Goal: Task Accomplishment & Management: Manage account settings

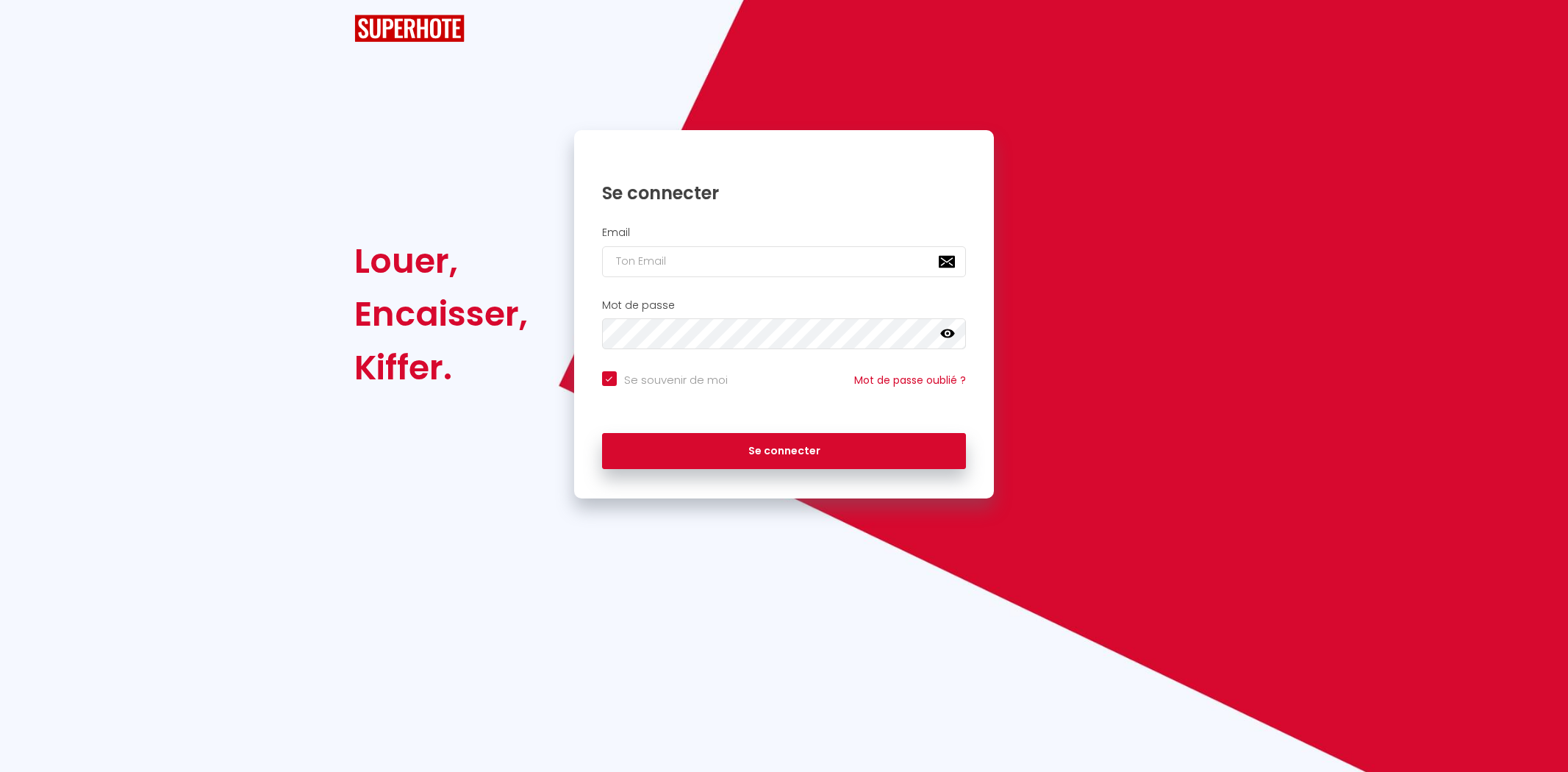
checkbox input "true"
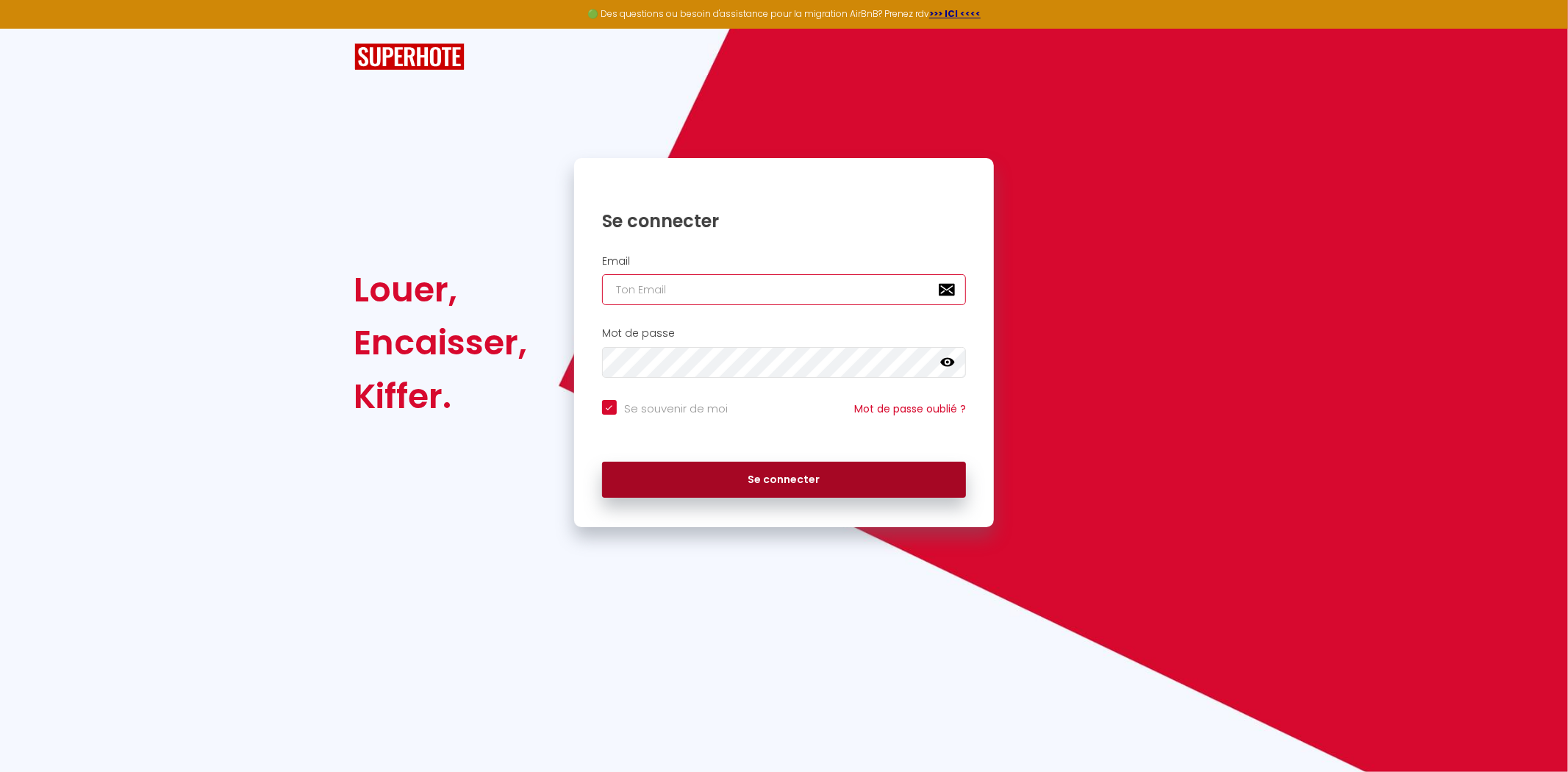
type input "[EMAIL_ADDRESS][DOMAIN_NAME]"
click at [794, 476] on button "Se connecter" at bounding box center [784, 480] width 365 height 36
checkbox input "true"
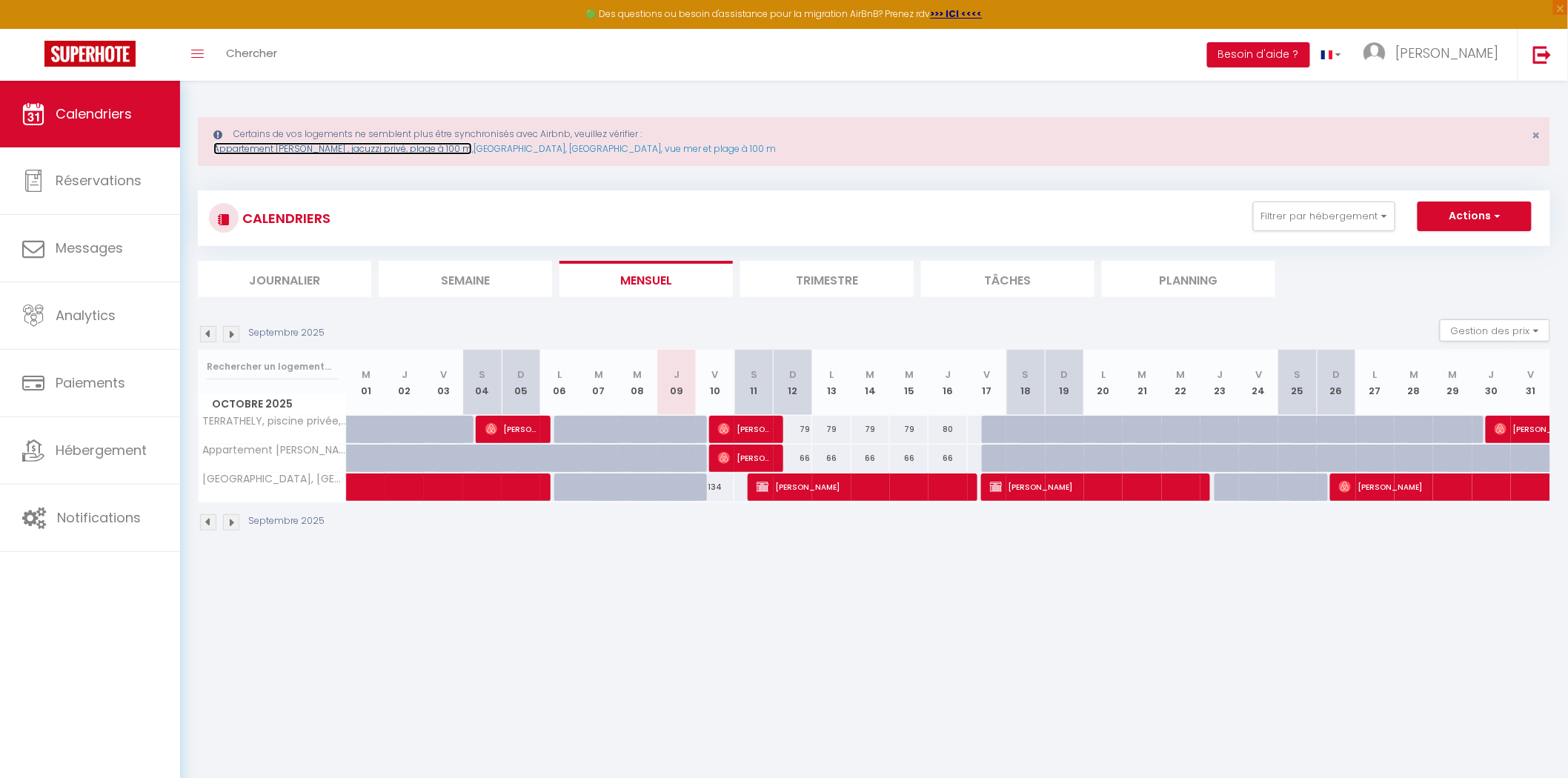
click at [316, 148] on link "Appartement [PERSON_NAME] , jacuzzi privé, plage à 100 m" at bounding box center [343, 148] width 259 height 13
select select "3"
select select "2"
select select "1"
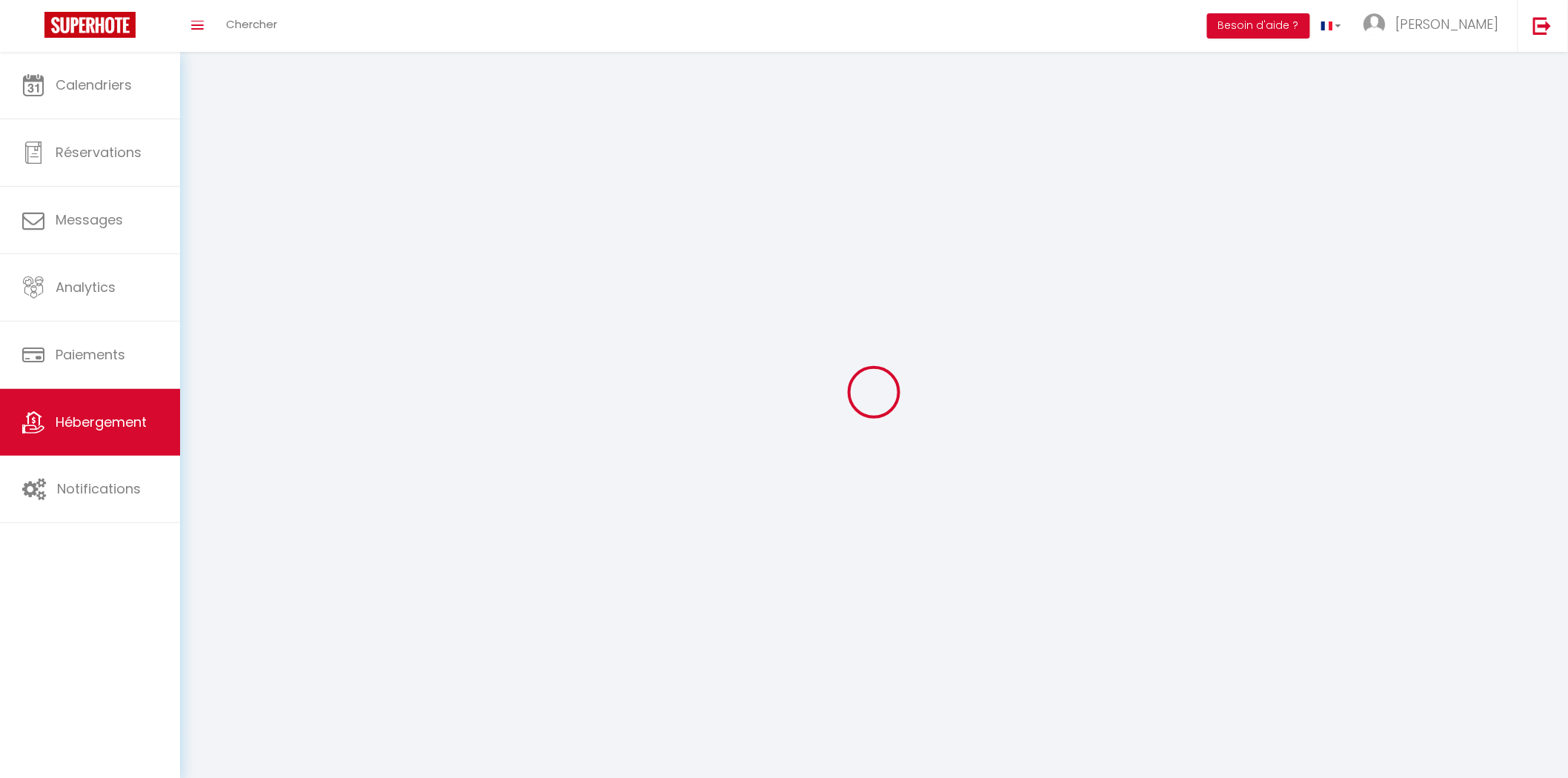
select select
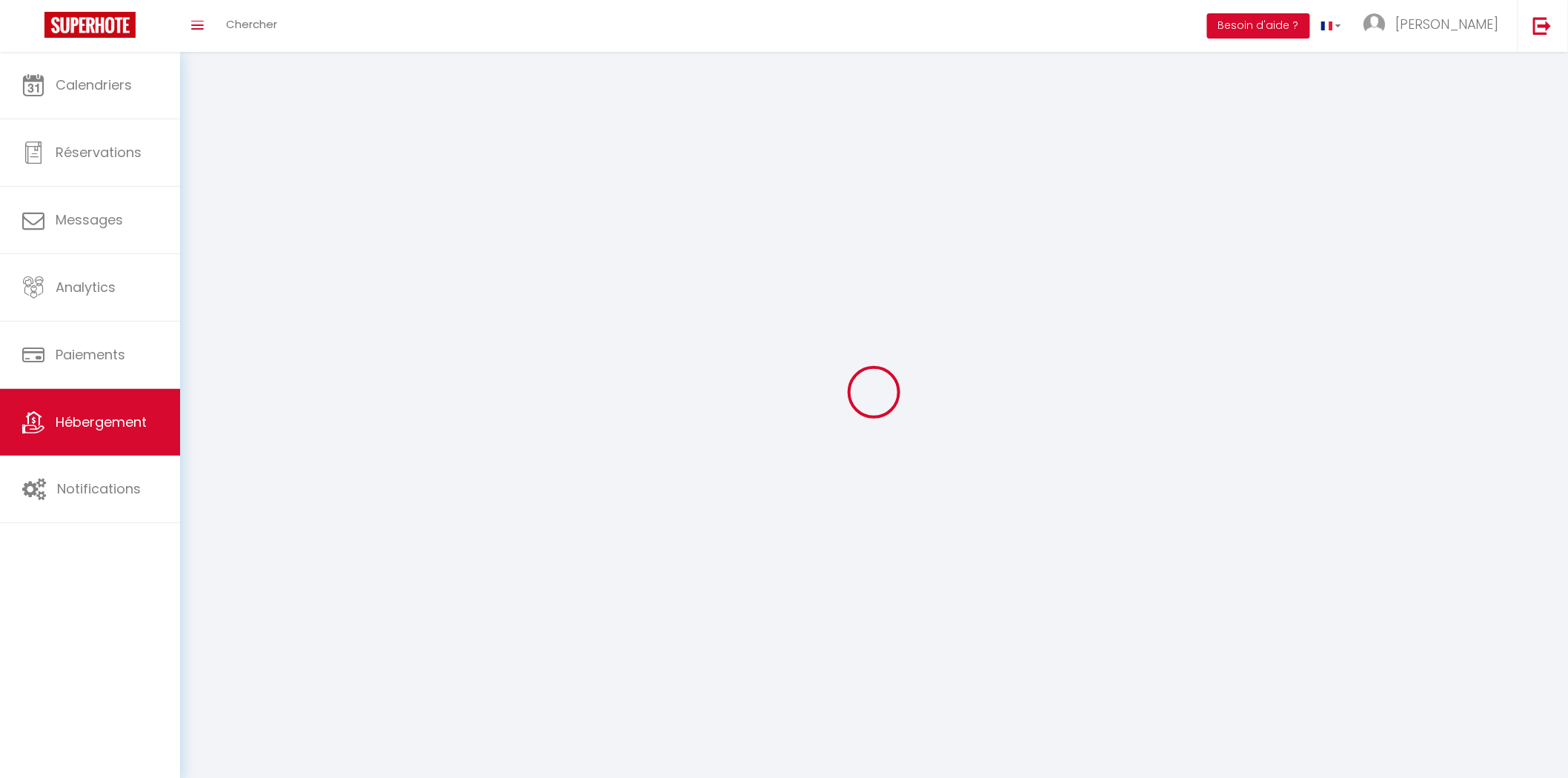
checkbox input "false"
select select
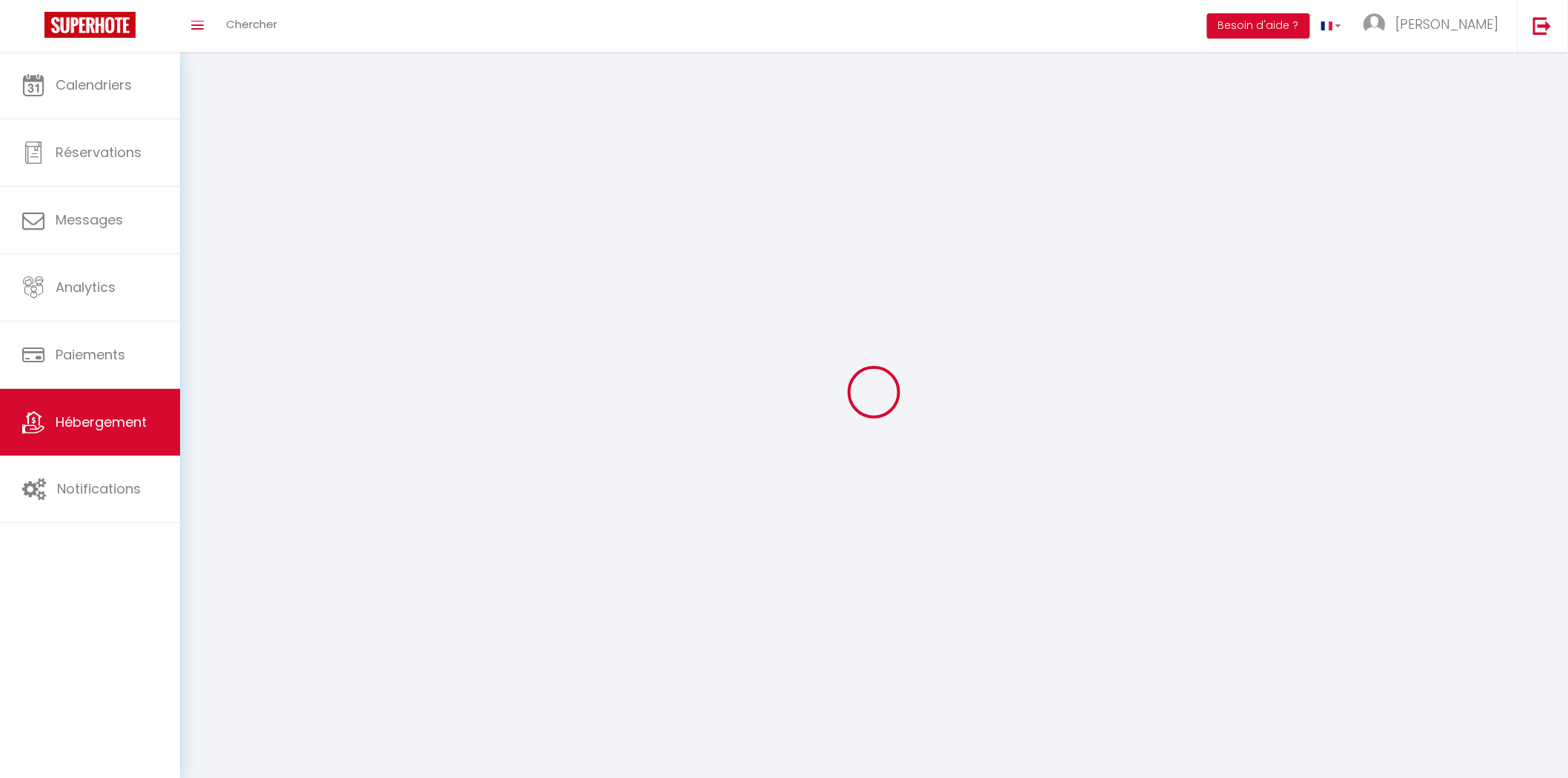
select select
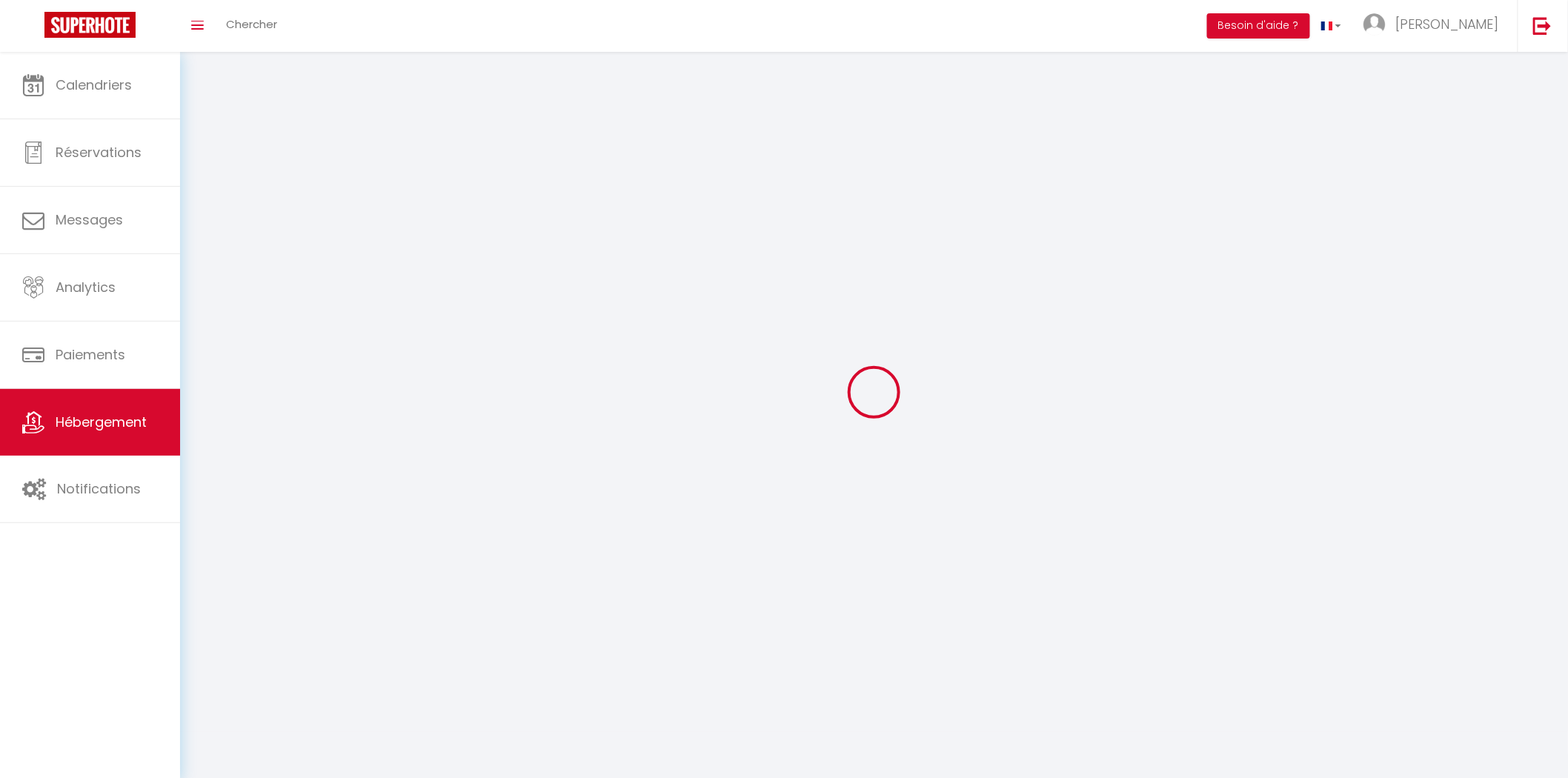
select select
checkbox input "false"
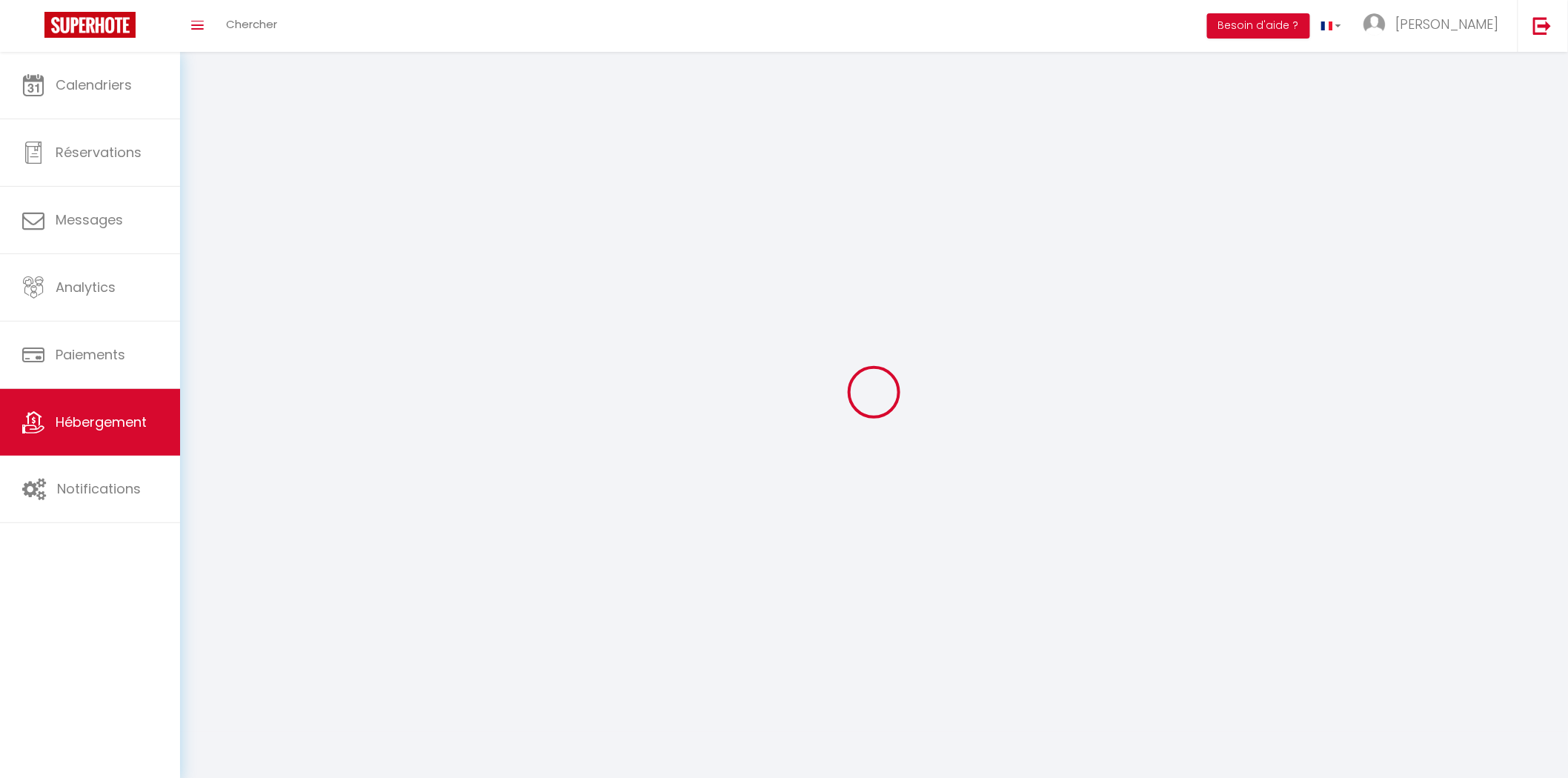
select select
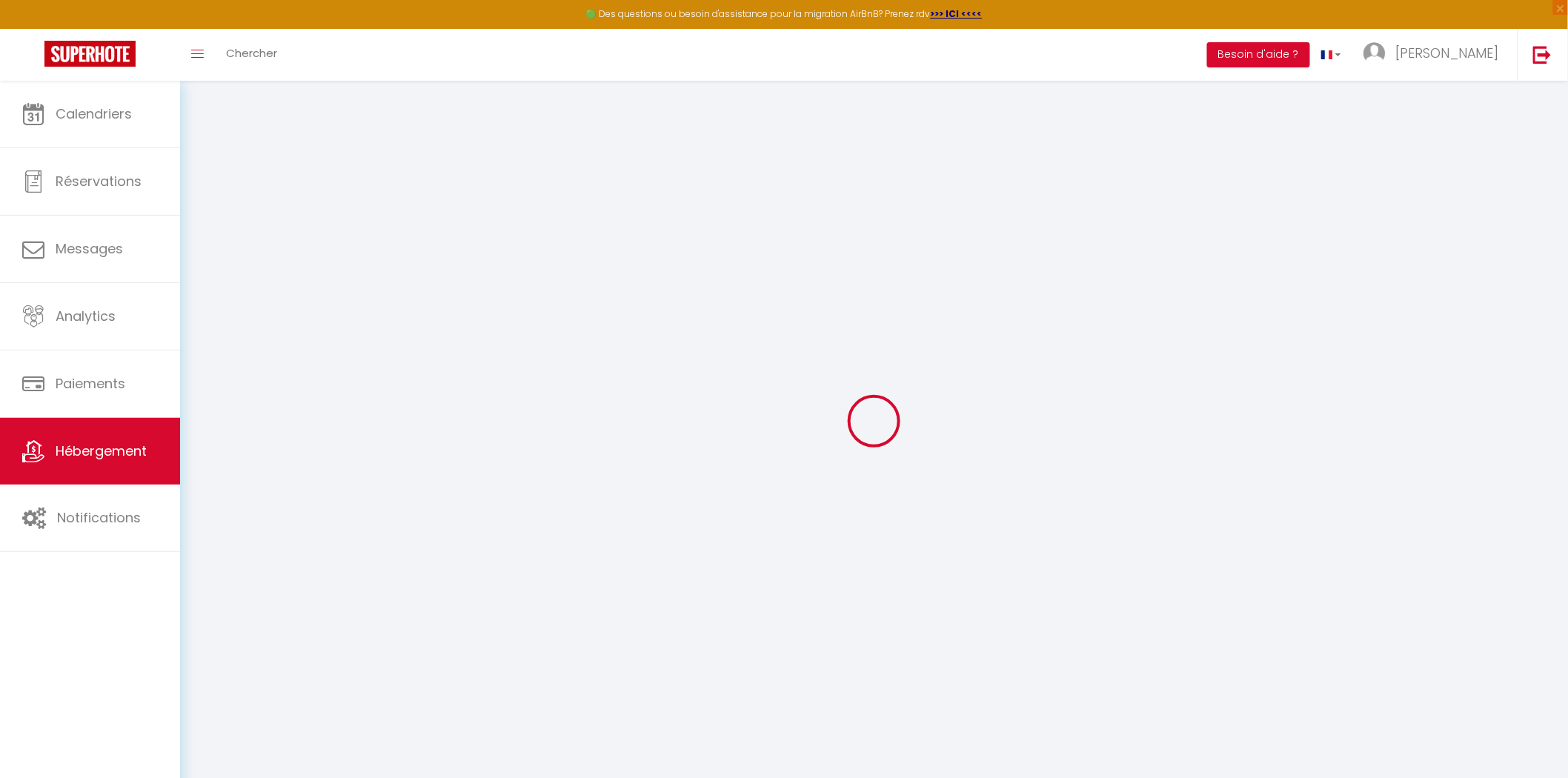
select select "4465-30295123"
select select "+ 10 %"
select select "+ 18 %"
select select "+ 15 %"
select select
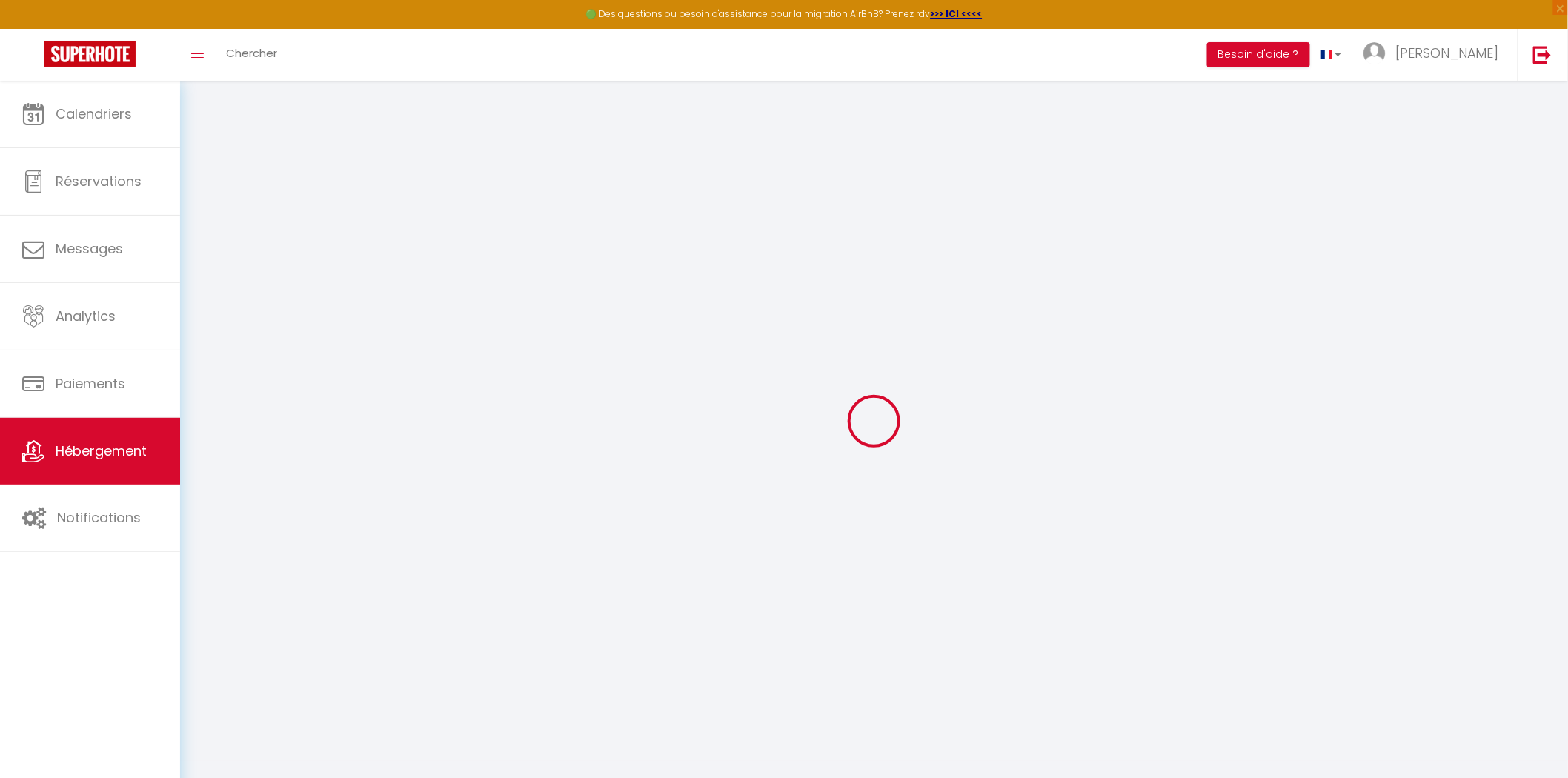
checkbox input "false"
select select "EUR"
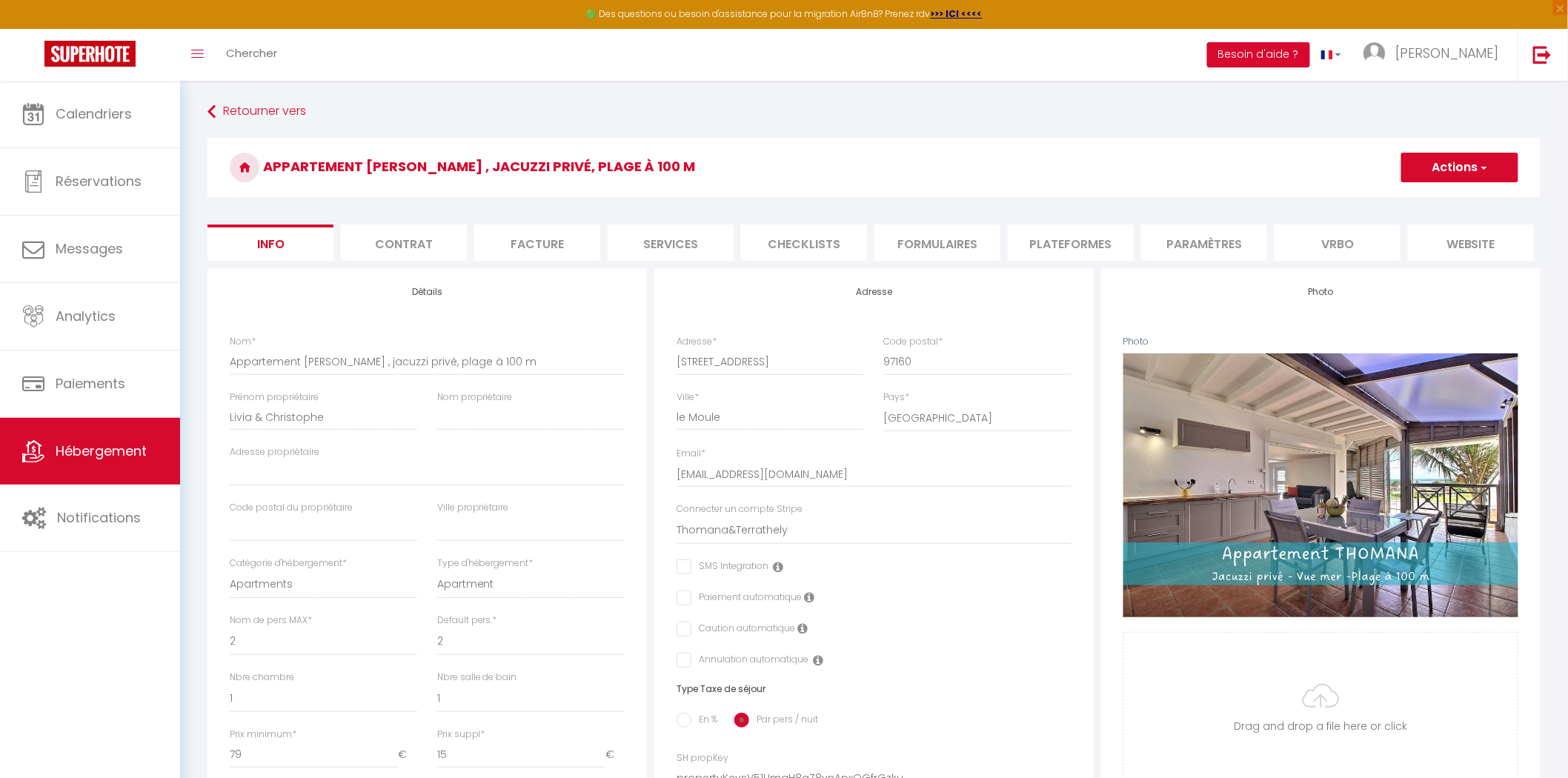
click at [1085, 235] on li "Plateformes" at bounding box center [1070, 243] width 126 height 37
select select
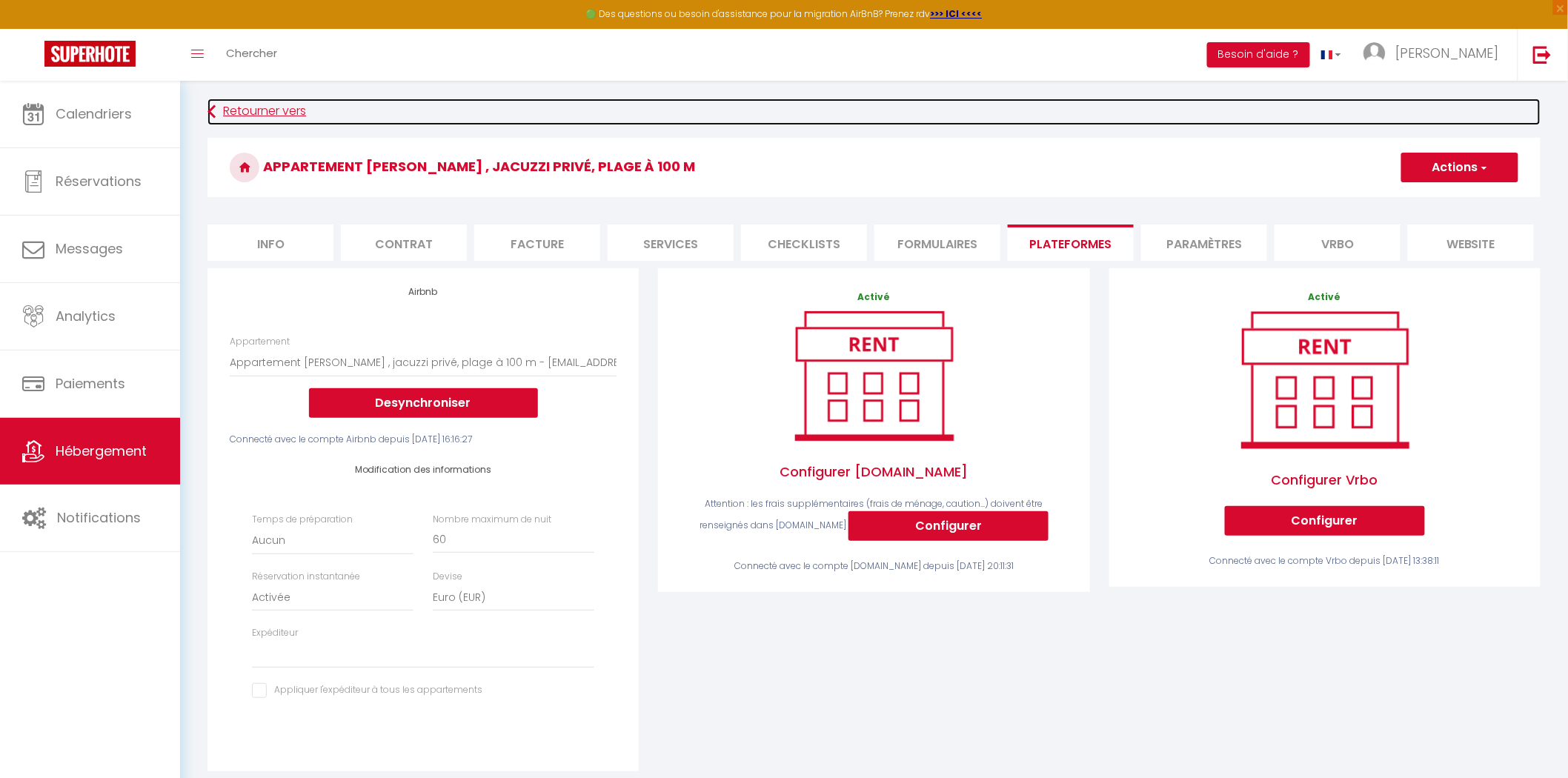
click at [212, 116] on icon at bounding box center [211, 111] width 8 height 27
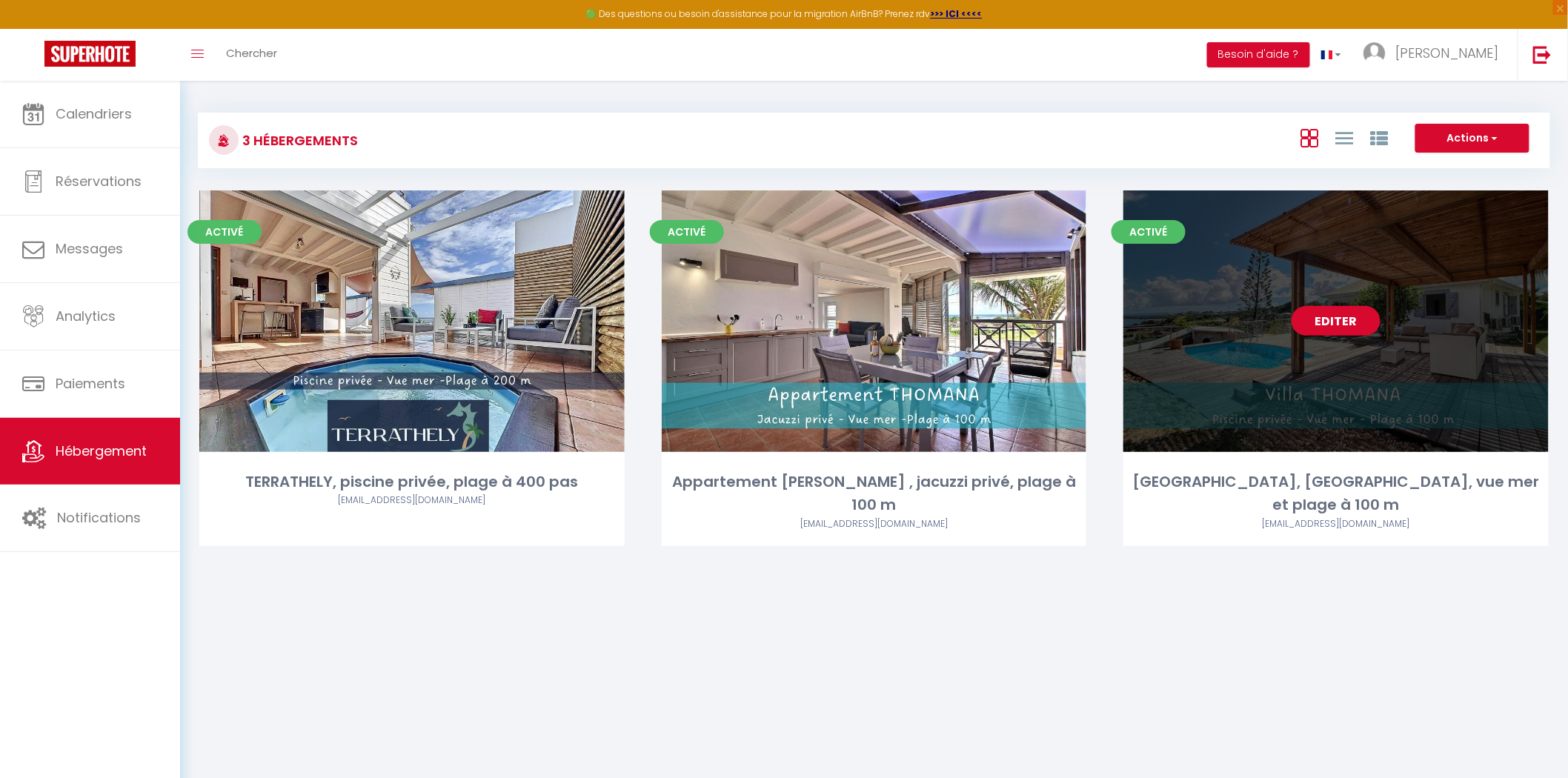
click at [1337, 315] on link "Editer" at bounding box center [1336, 321] width 89 height 29
click at [1351, 277] on div "Editer" at bounding box center [1336, 321] width 425 height 261
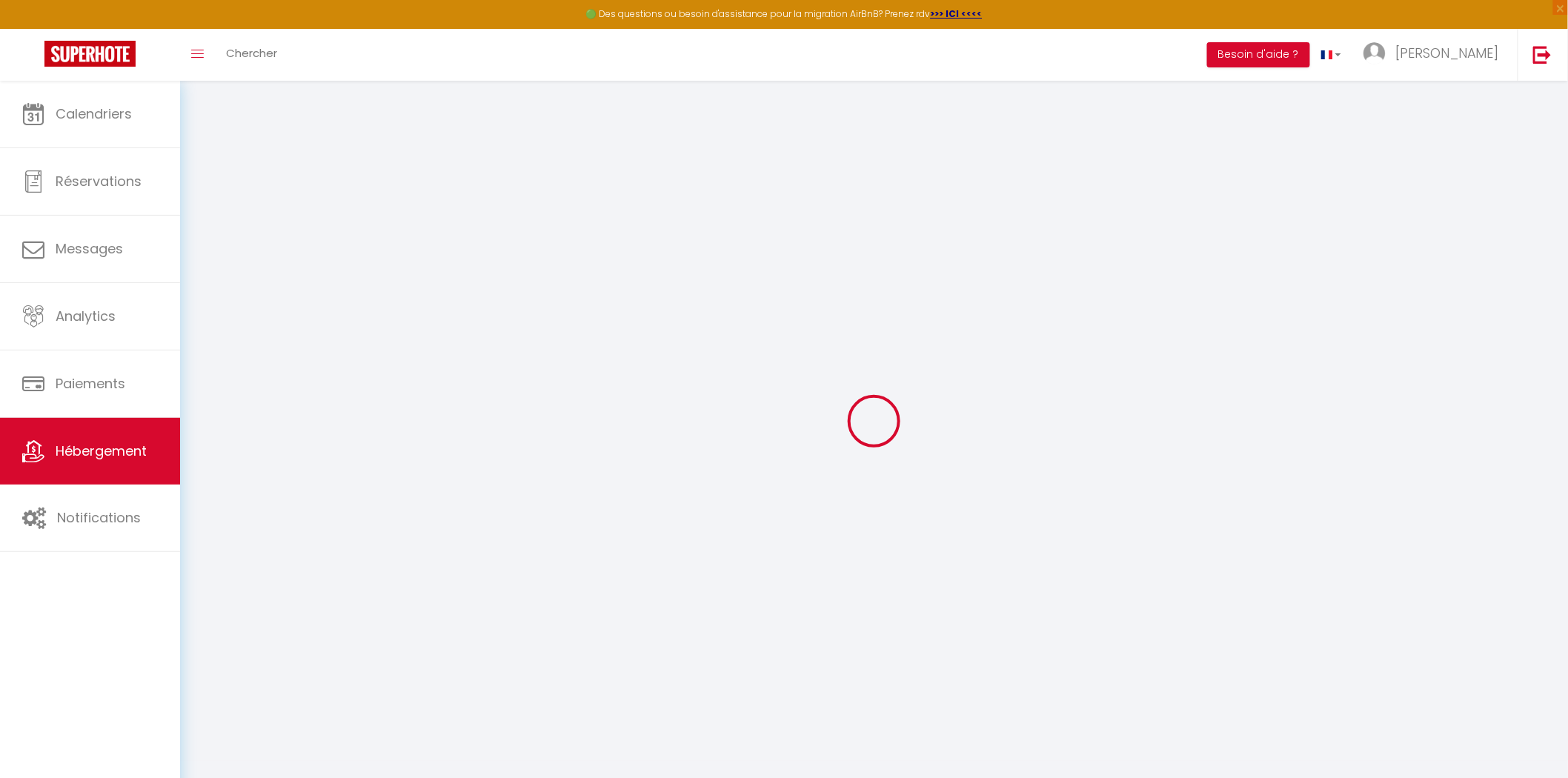
select select "4465-31361478"
select select "+ 10 %"
select select "+ 18 %"
select select "+ 15 %"
checkbox input "false"
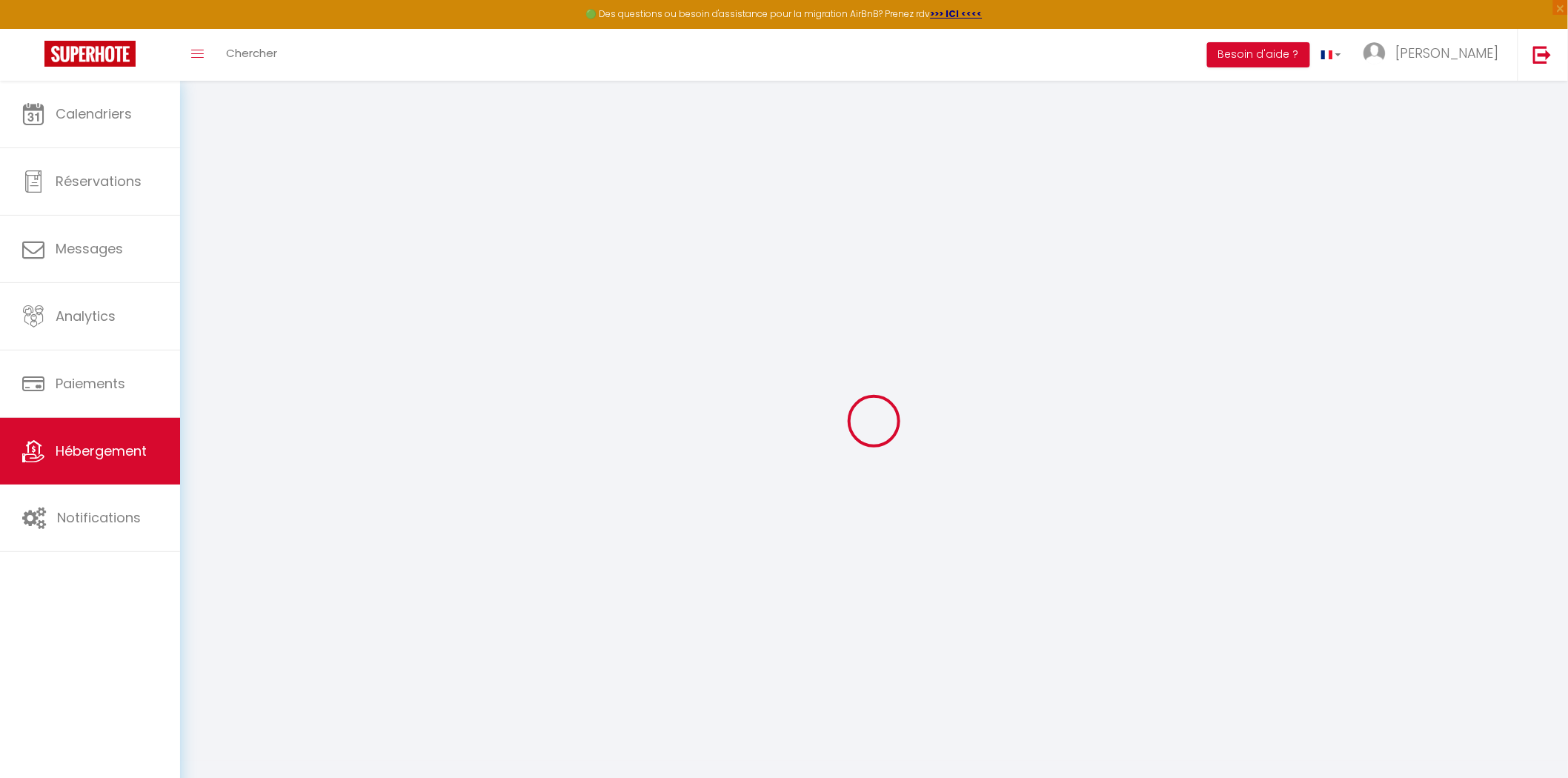
checkbox input "false"
select select "EUR"
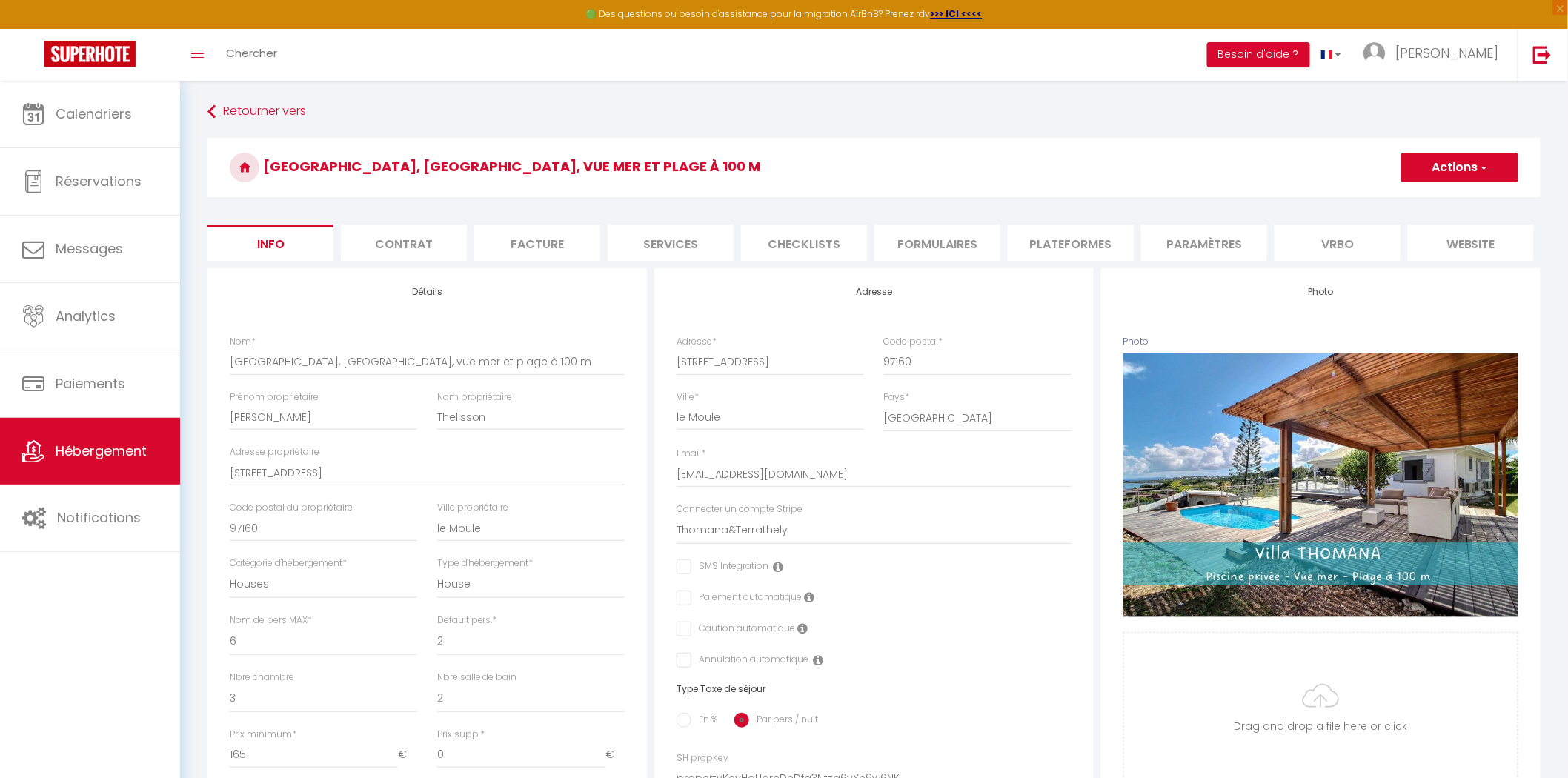
click at [1066, 243] on li "Plateformes" at bounding box center [1070, 243] width 126 height 37
select select
